Goal: Information Seeking & Learning: Find specific page/section

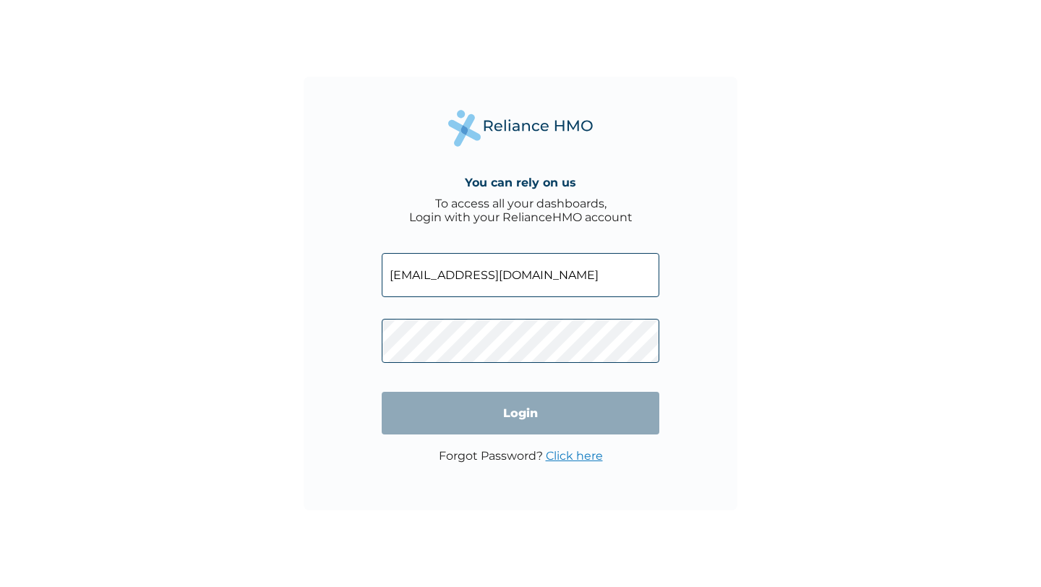
click at [516, 411] on input "Login" at bounding box center [520, 413] width 277 height 43
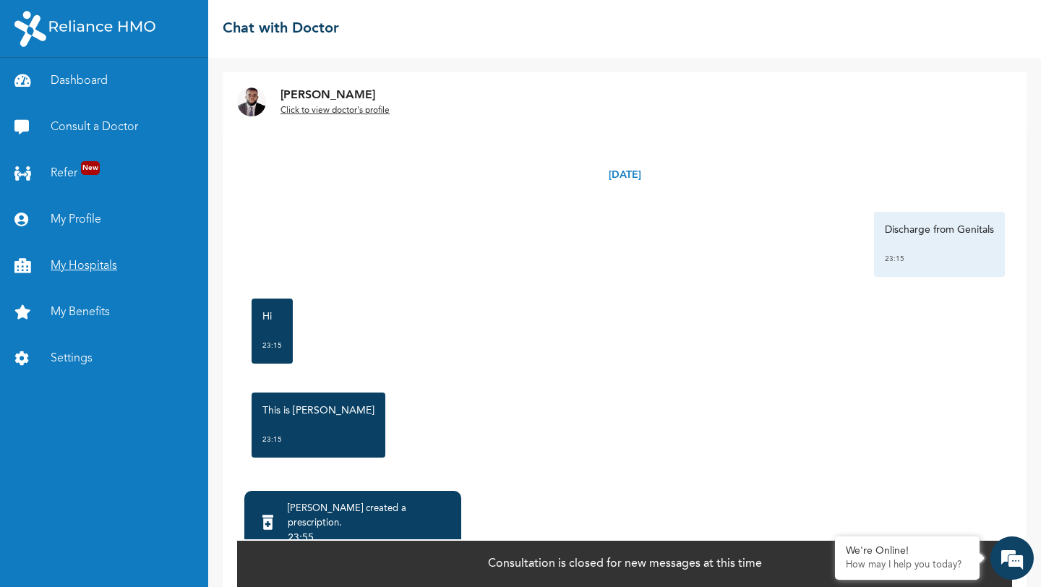
click at [78, 272] on link "My Hospitals" at bounding box center [104, 266] width 208 height 46
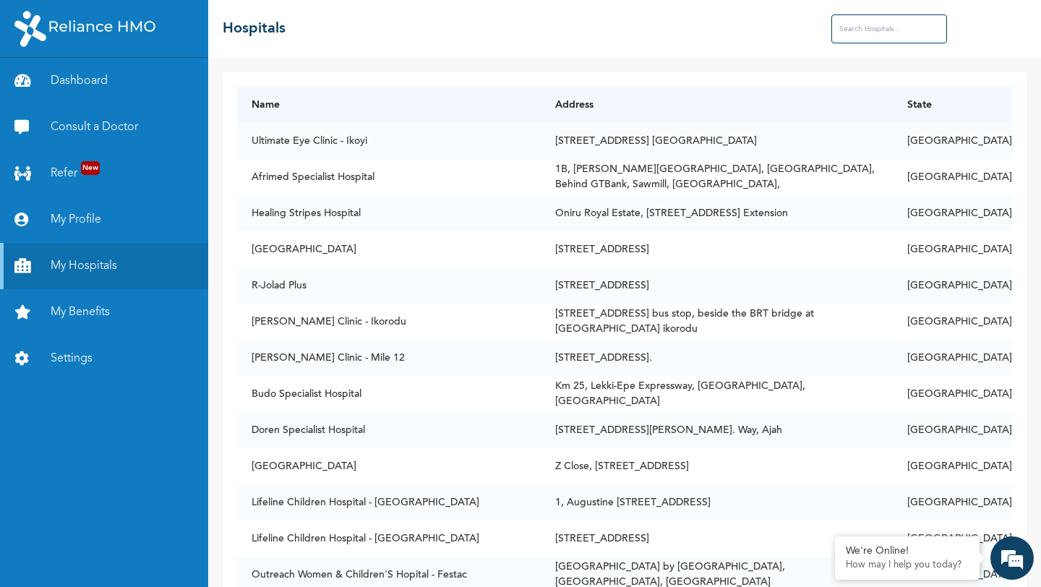
click at [866, 33] on input "text" at bounding box center [889, 28] width 116 height 29
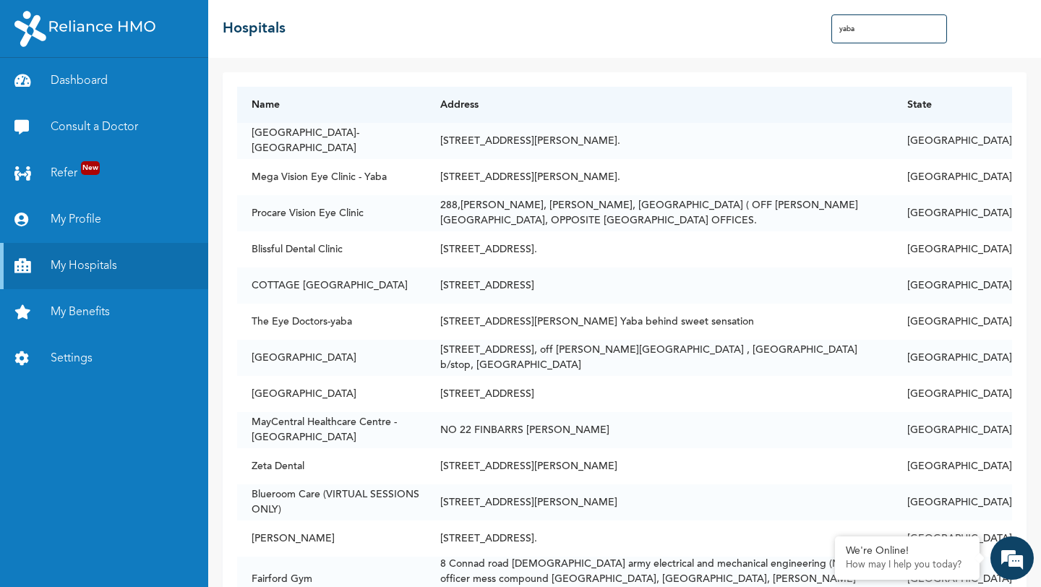
type input "yaba"
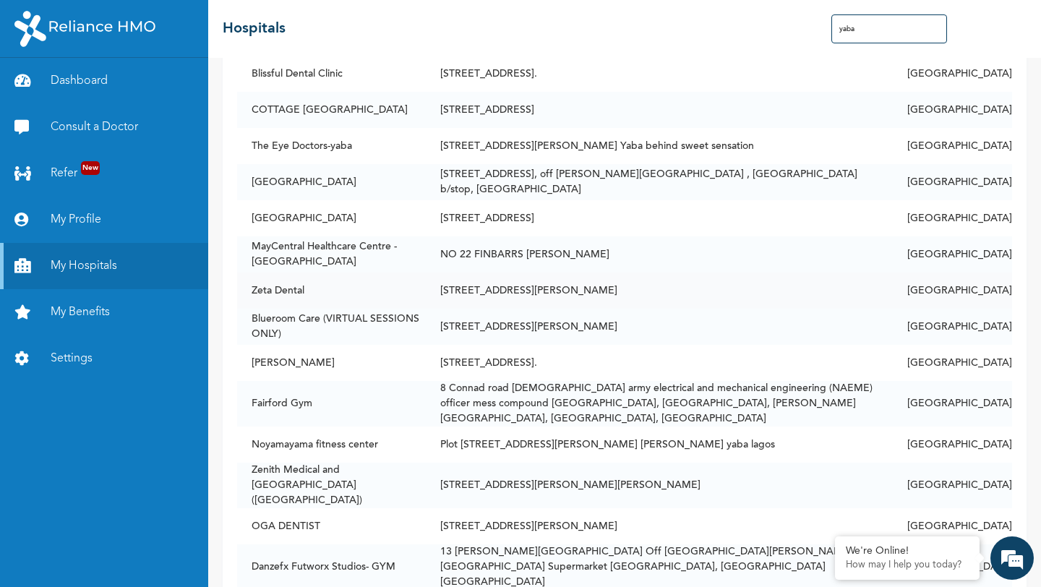
scroll to position [167, 0]
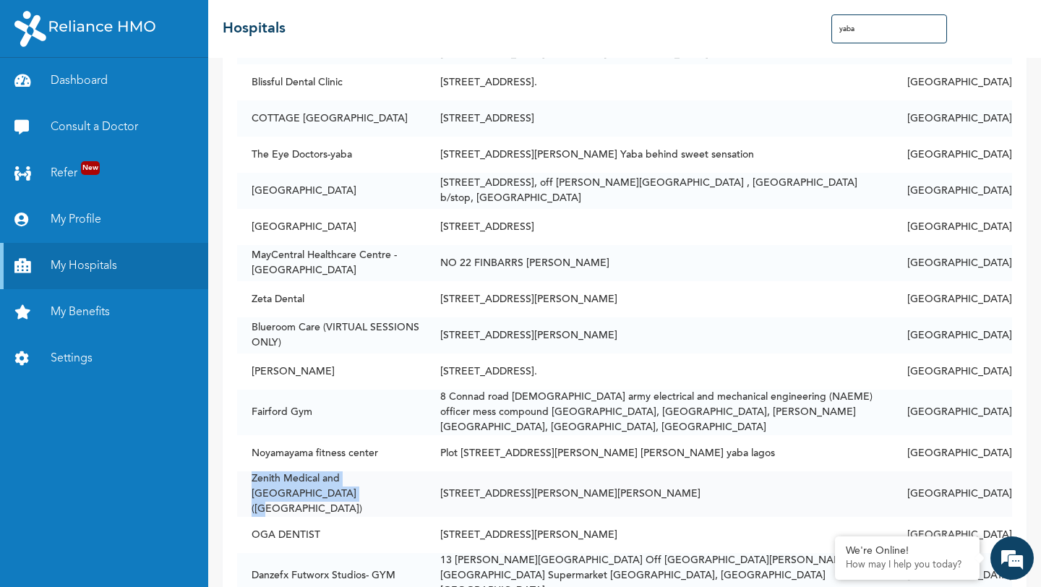
drag, startPoint x: 248, startPoint y: 471, endPoint x: 333, endPoint y: 494, distance: 88.2
click at [333, 494] on td "Zenith Medical and [GEOGRAPHIC_DATA] ([GEOGRAPHIC_DATA])" at bounding box center [331, 494] width 189 height 46
copy td "Zenith Medical and [GEOGRAPHIC_DATA] ([GEOGRAPHIC_DATA])"
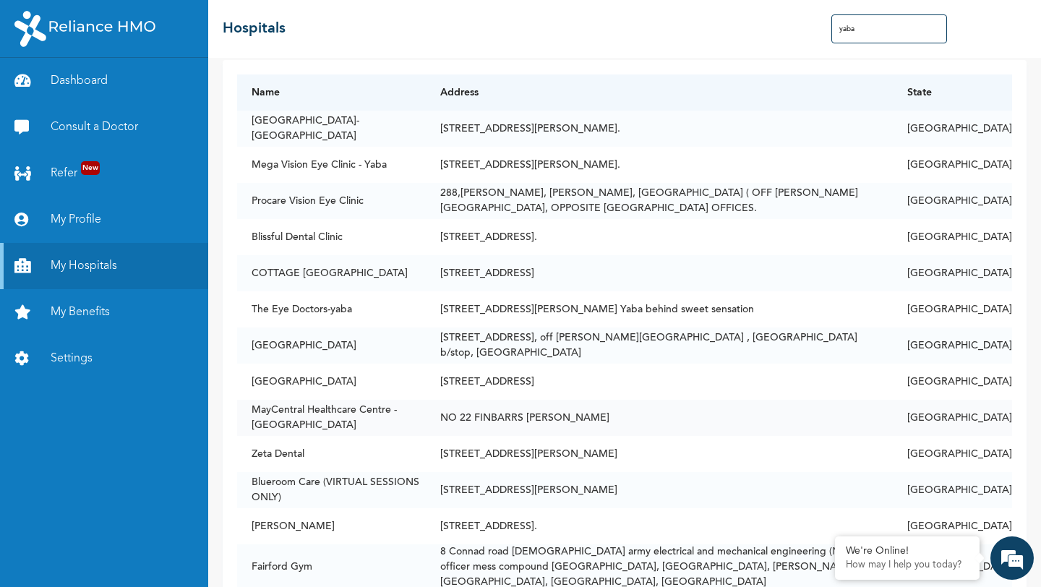
scroll to position [0, 0]
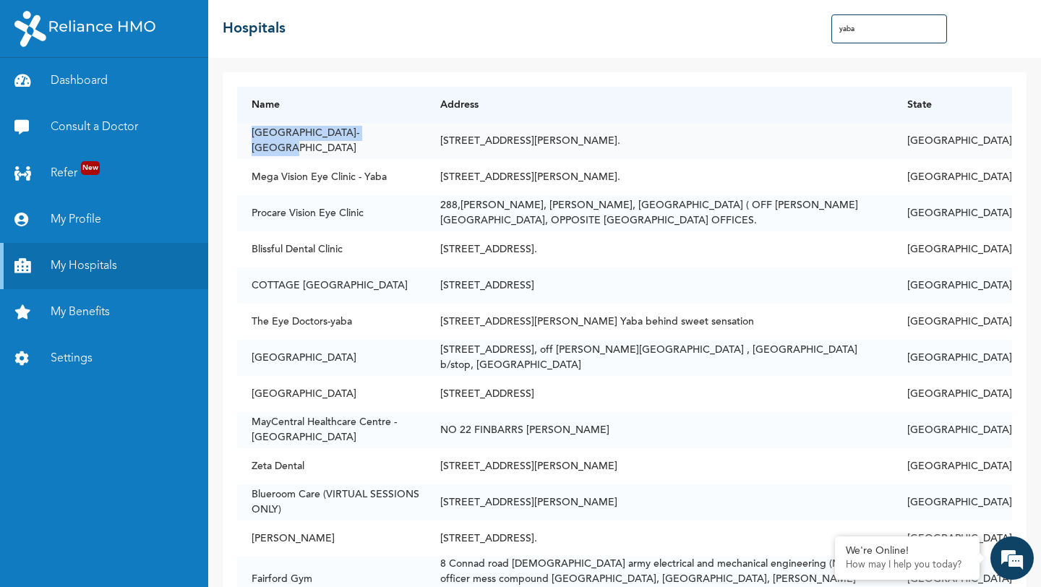
drag, startPoint x: 250, startPoint y: 139, endPoint x: 384, endPoint y: 144, distance: 134.5
click at [384, 144] on td "[GEOGRAPHIC_DATA]-[GEOGRAPHIC_DATA]" at bounding box center [331, 141] width 189 height 36
copy td "[GEOGRAPHIC_DATA]-[GEOGRAPHIC_DATA]"
click at [95, 317] on link "My Benefits" at bounding box center [104, 312] width 208 height 46
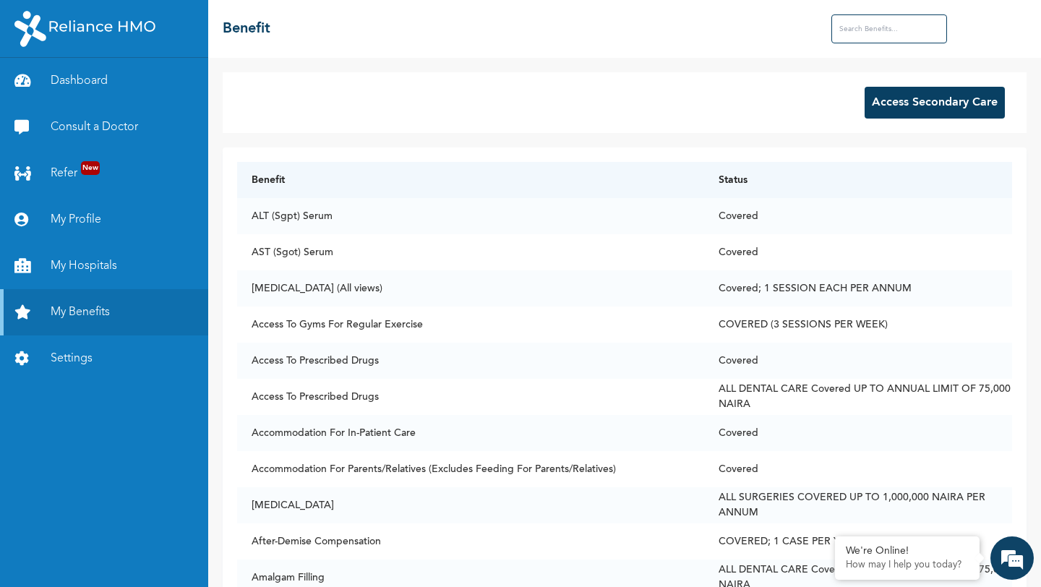
click at [853, 38] on input "text" at bounding box center [889, 28] width 116 height 29
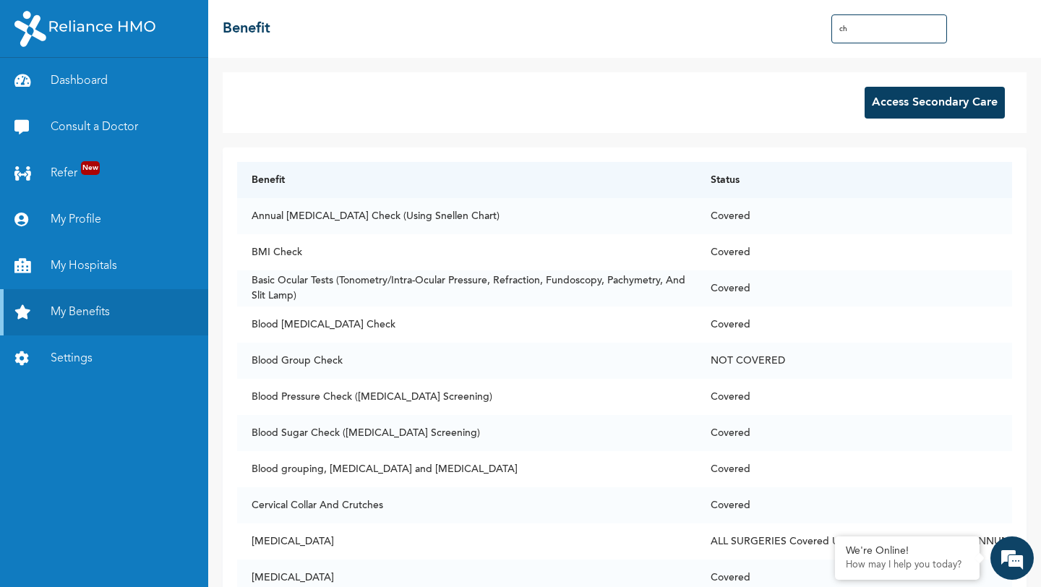
type input "c"
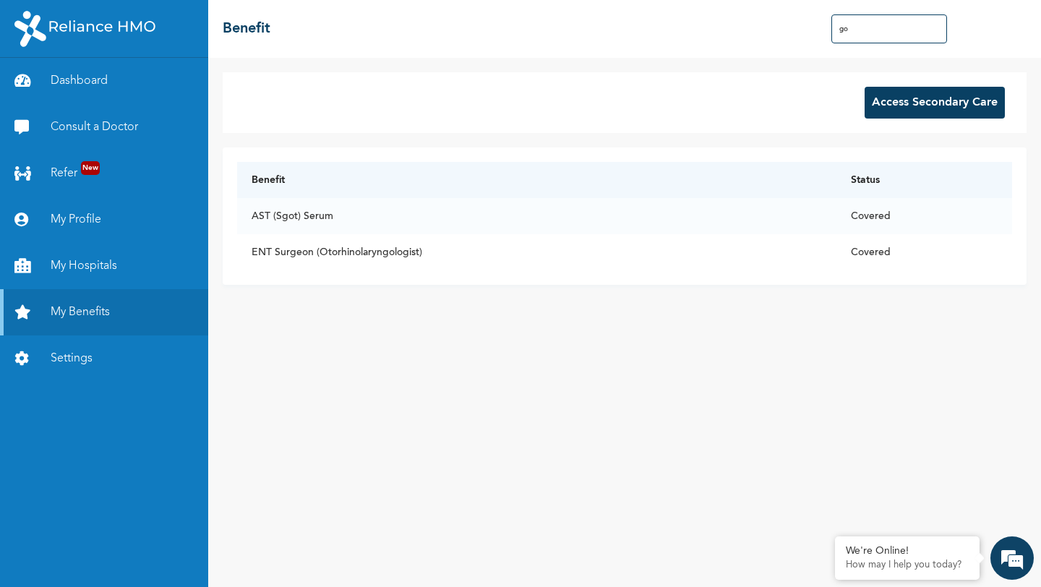
type input "g"
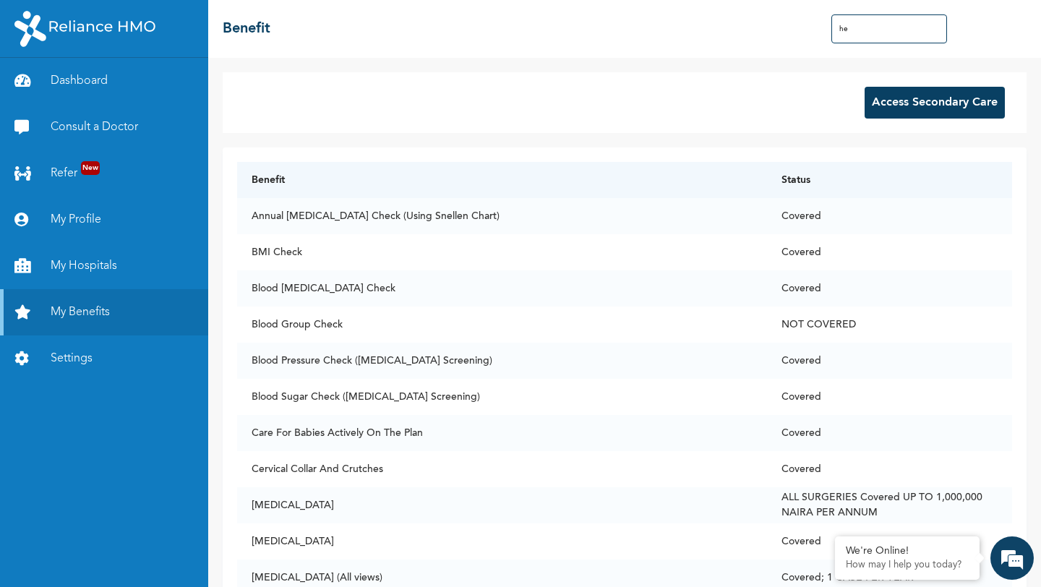
type input "h"
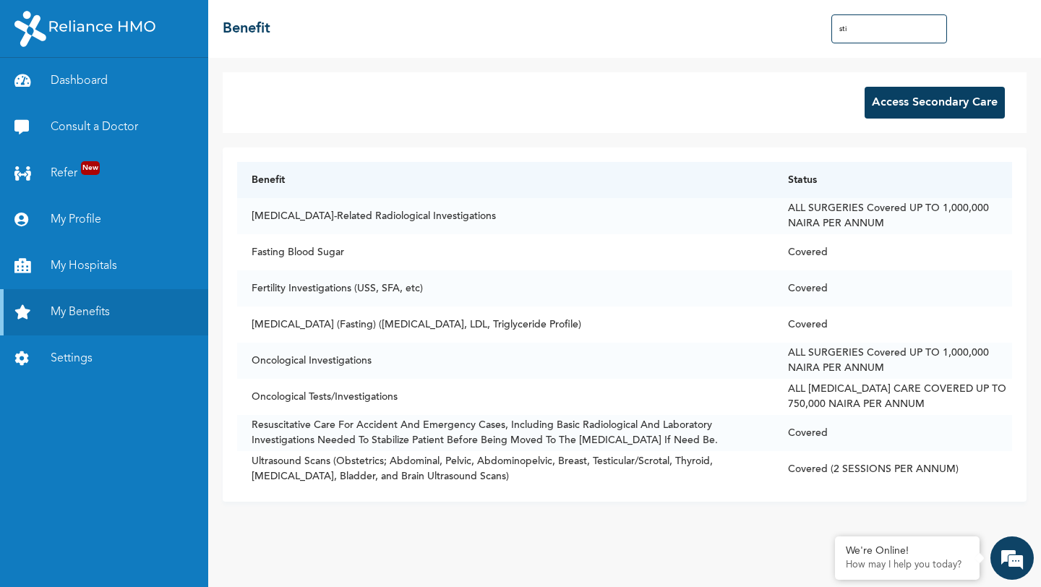
type input "sti"
